Goal: Transaction & Acquisition: Purchase product/service

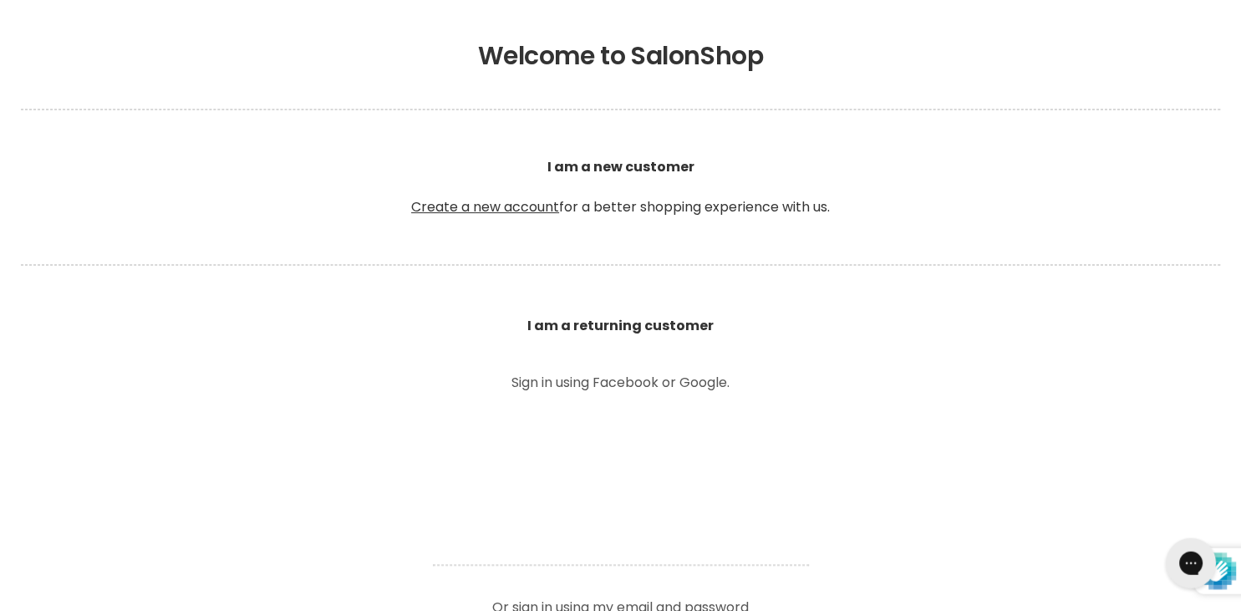
scroll to position [353, 0]
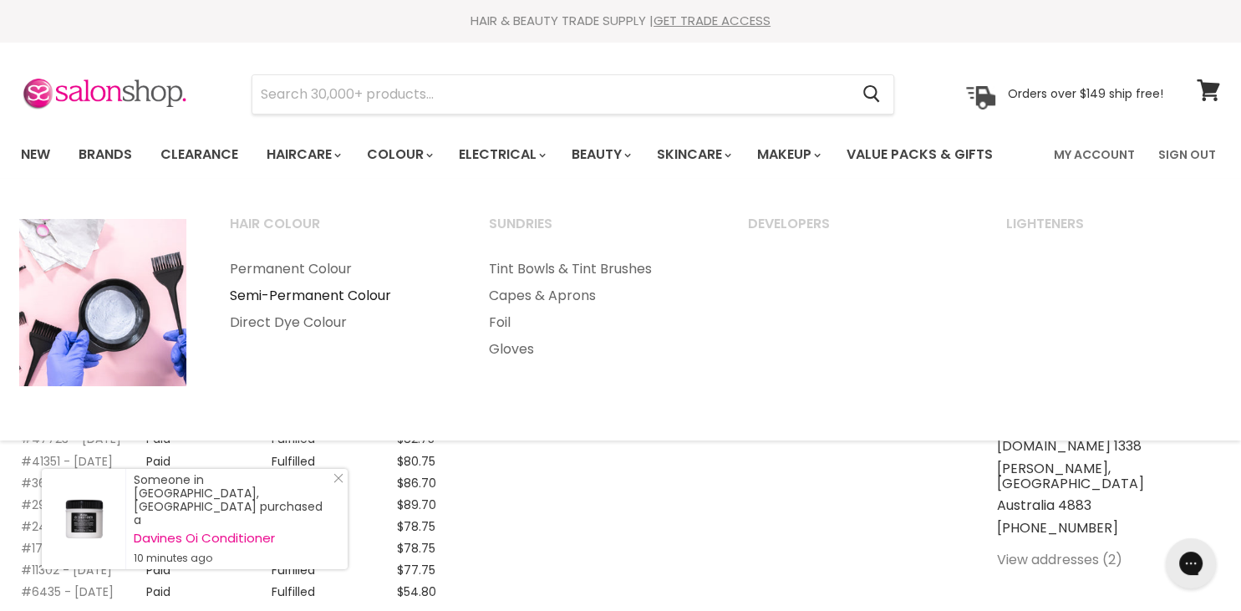
click at [329, 292] on link "Semi-Permanent Colour" at bounding box center [337, 295] width 256 height 27
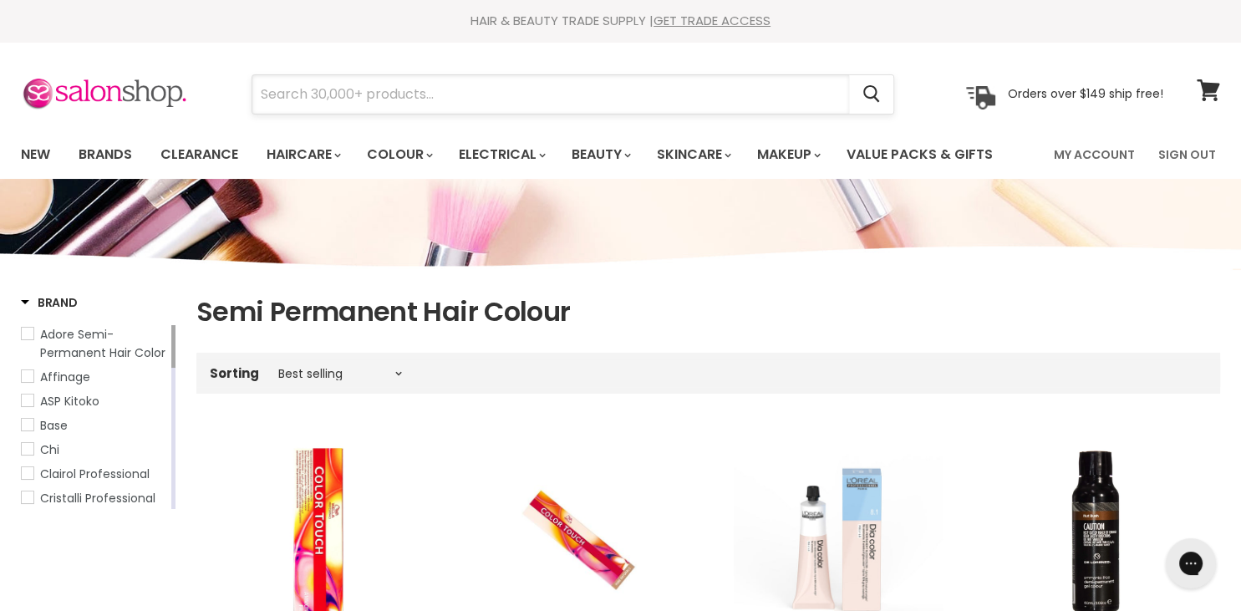
click at [273, 89] on input "Search" at bounding box center [550, 94] width 597 height 38
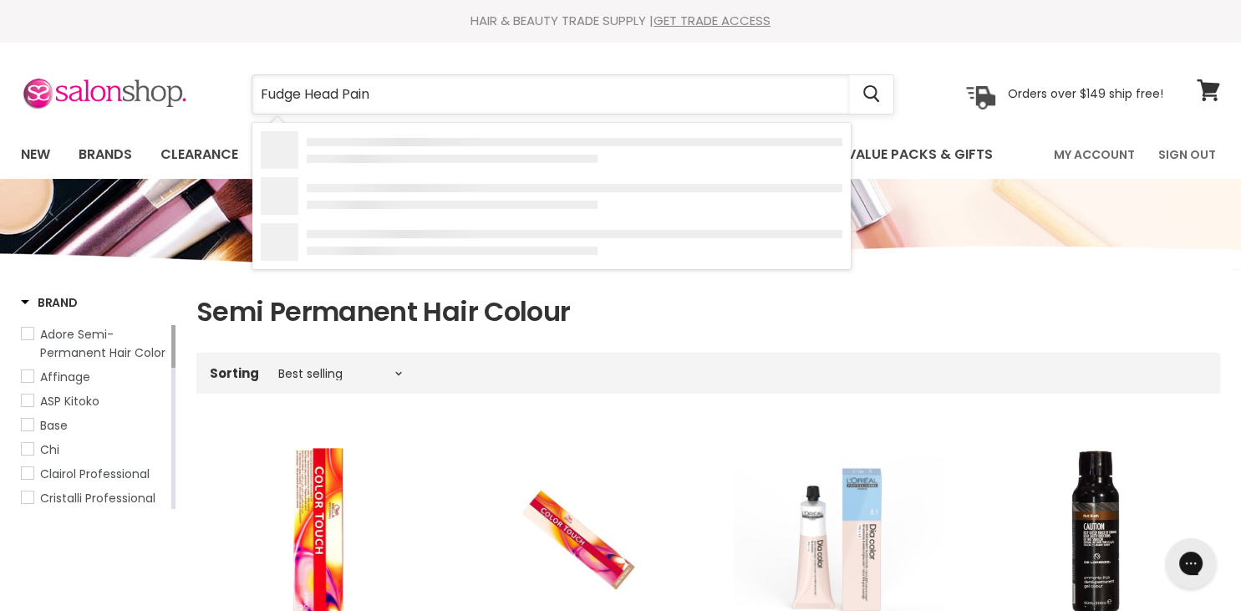
type input "Fudge Head Paint"
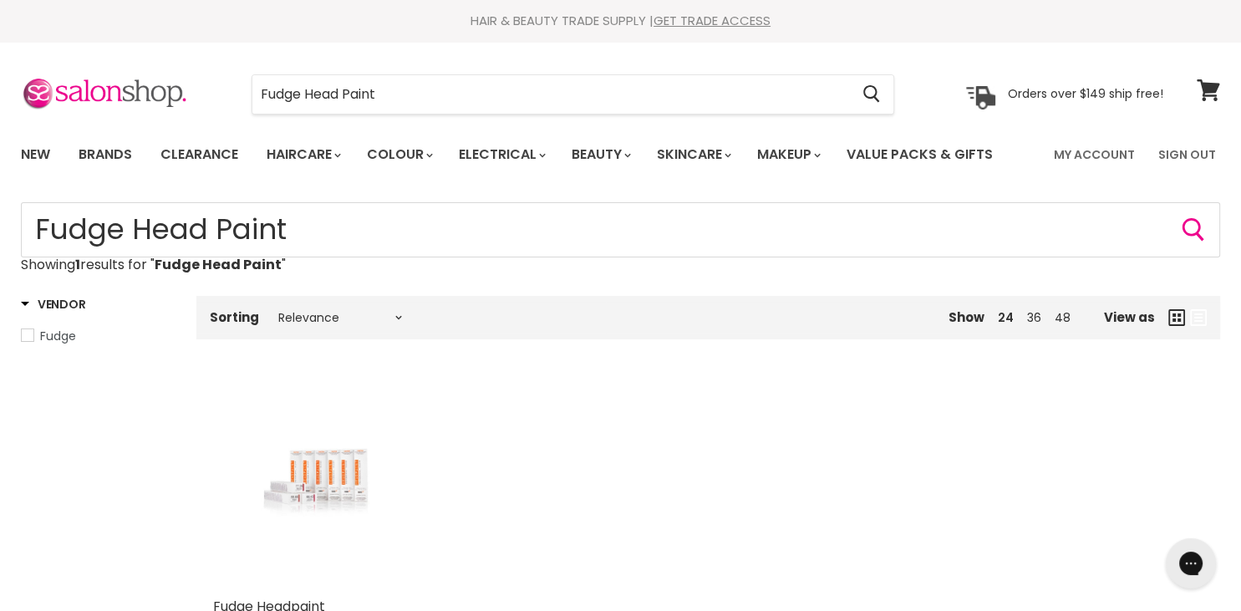
click at [333, 475] on img "Main content" at bounding box center [318, 484] width 140 height 210
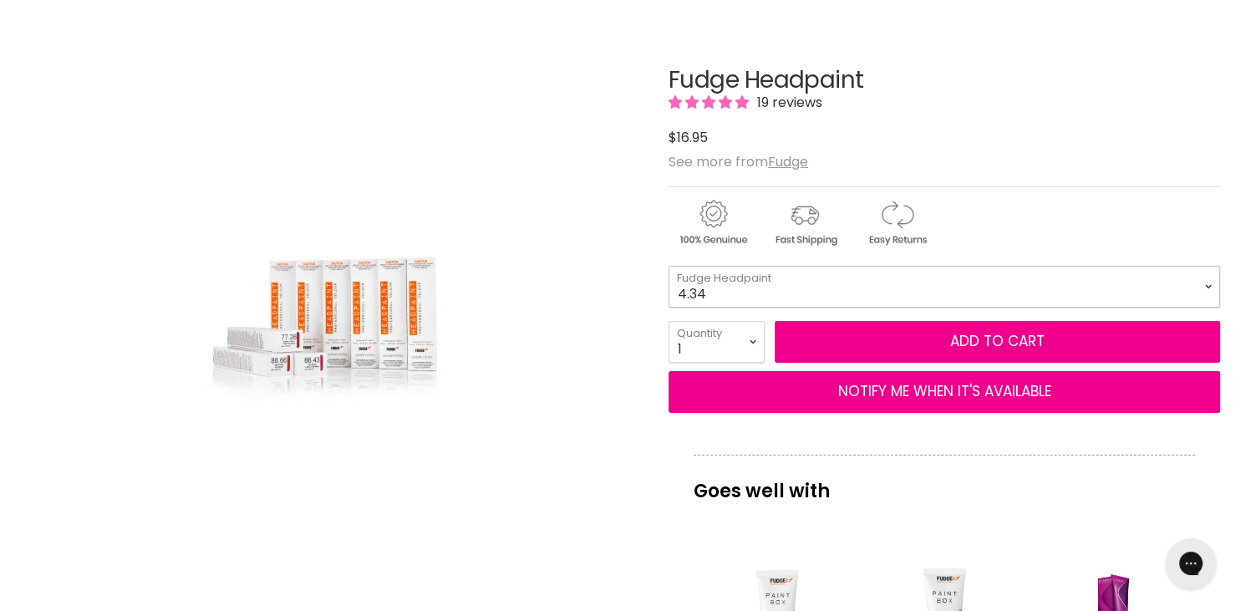
click at [668, 266] on select "4.34 4.6 4.62 5.0 5.00 5.22 5.23 5.3 5.4 5.5 5.73 6.00 6.3 6.34 6.5" at bounding box center [943, 287] width 551 height 42
click option "7.73" at bounding box center [0, 0] width 0 height 0
select select "7.73"
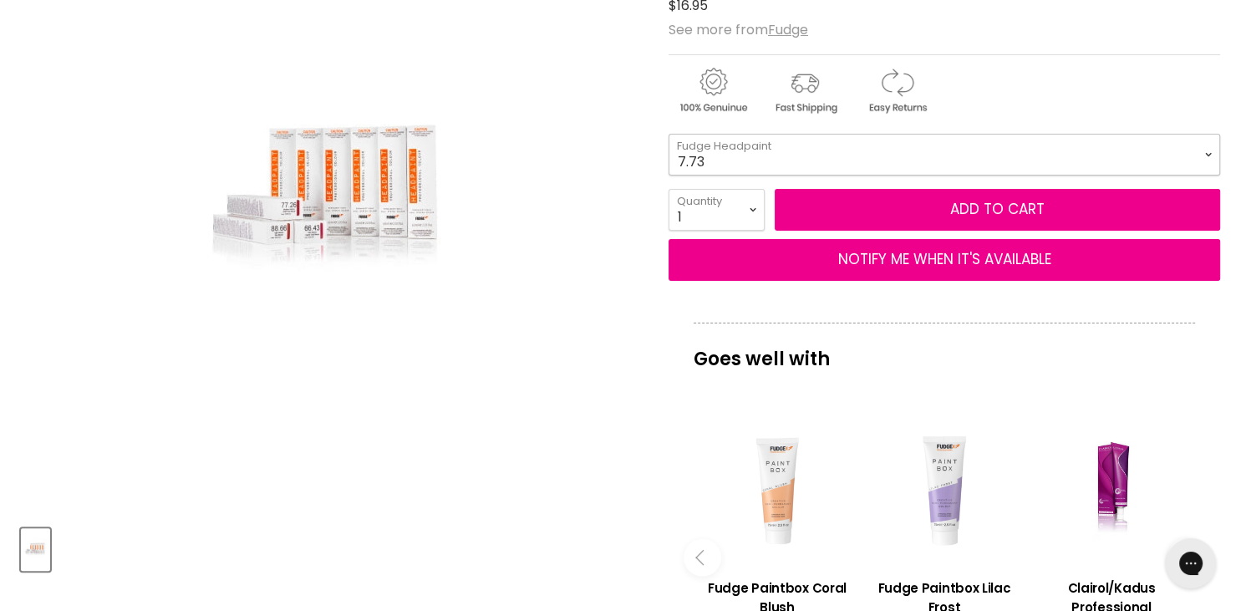
scroll to position [88, 0]
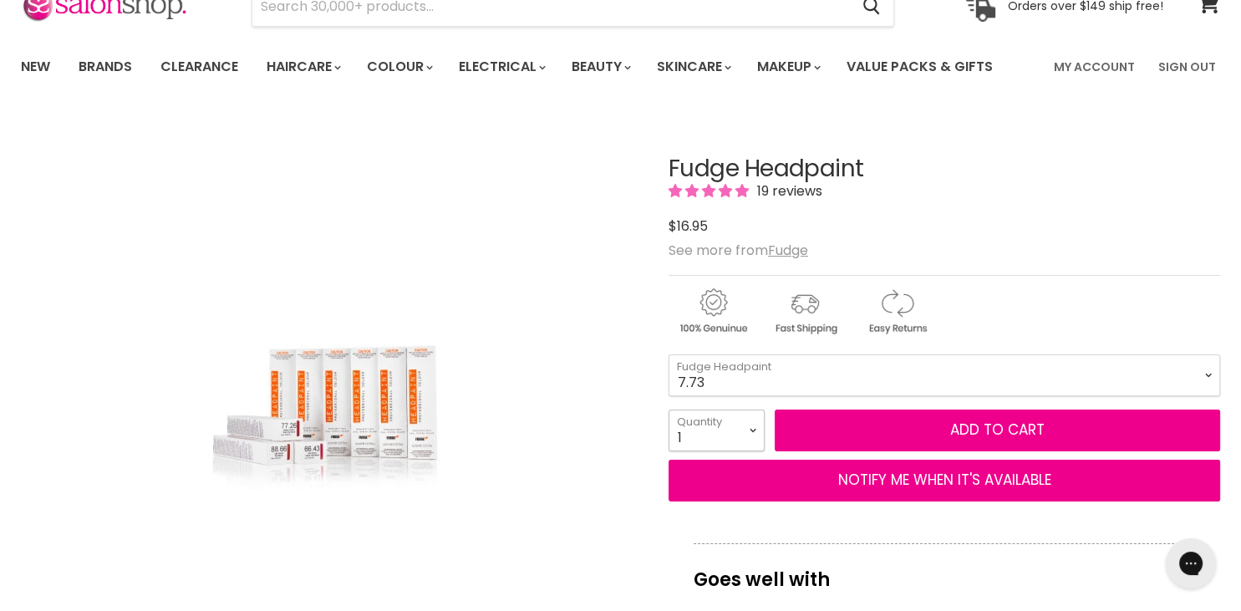
click at [668, 409] on select "1 2 3 4 5 6 7 8 9 10+" at bounding box center [716, 430] width 96 height 42
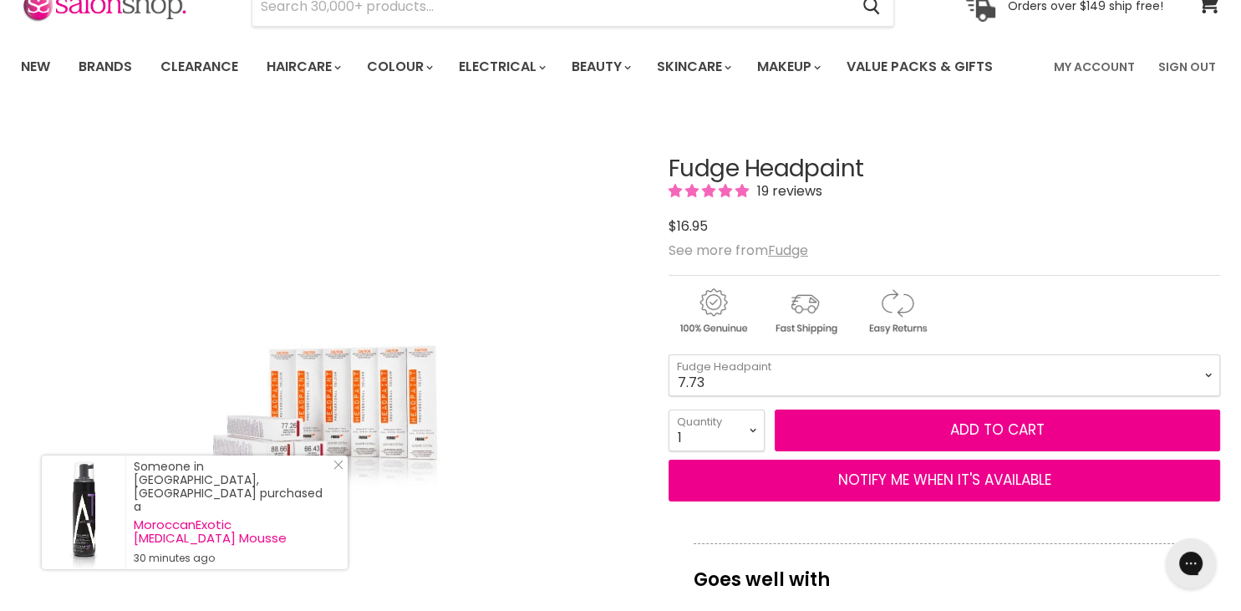
drag, startPoint x: 750, startPoint y: 426, endPoint x: 582, endPoint y: 389, distance: 171.9
click at [582, 390] on div "Click or scroll to zoom Tap or pinch to zoom" at bounding box center [330, 423] width 618 height 618
click at [337, 470] on icon "Close Icon" at bounding box center [338, 465] width 10 height 10
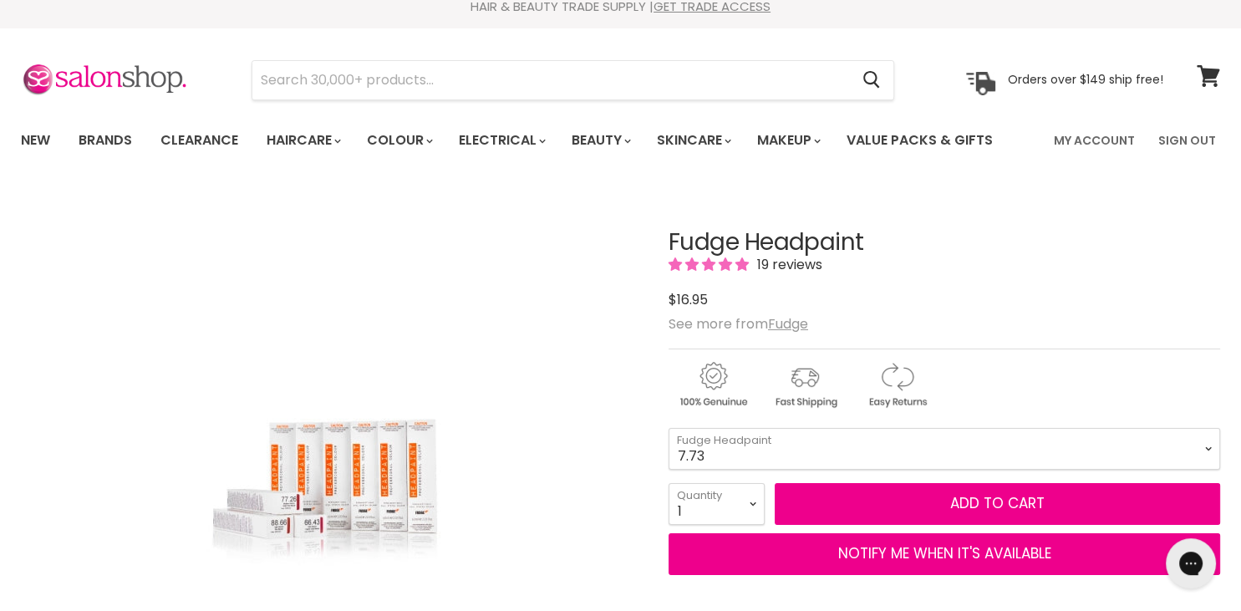
scroll to position [0, 0]
